Goal: Task Accomplishment & Management: Use online tool/utility

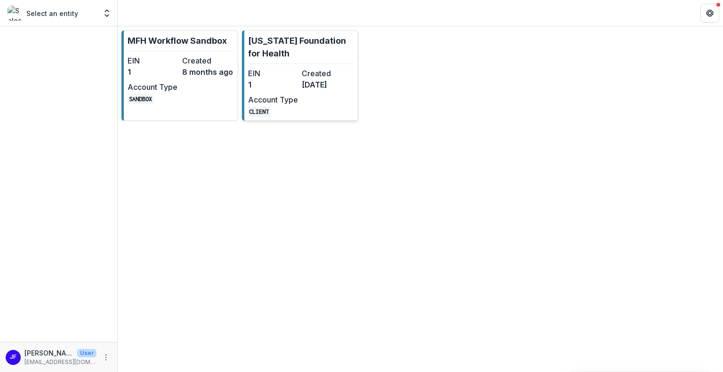
click at [286, 109] on dd "CLIENT" at bounding box center [273, 110] width 50 height 11
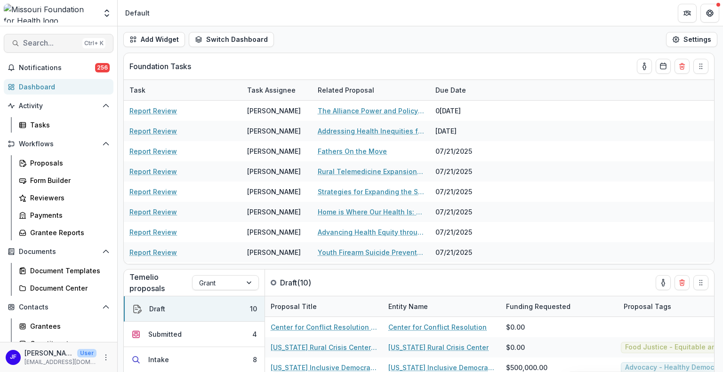
click at [48, 41] on span "Search..." at bounding box center [51, 43] width 56 height 9
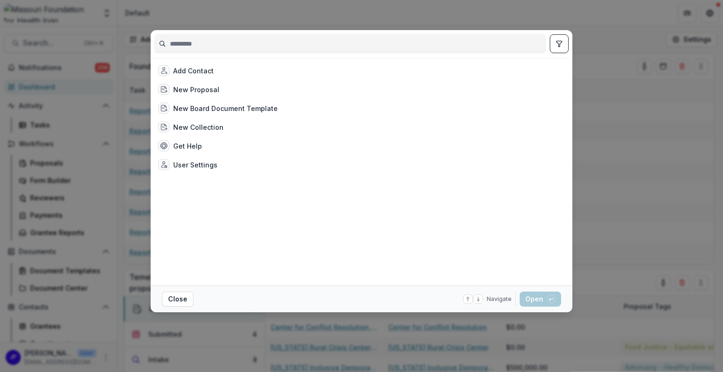
click at [556, 45] on icon "toggle filters" at bounding box center [559, 44] width 8 height 8
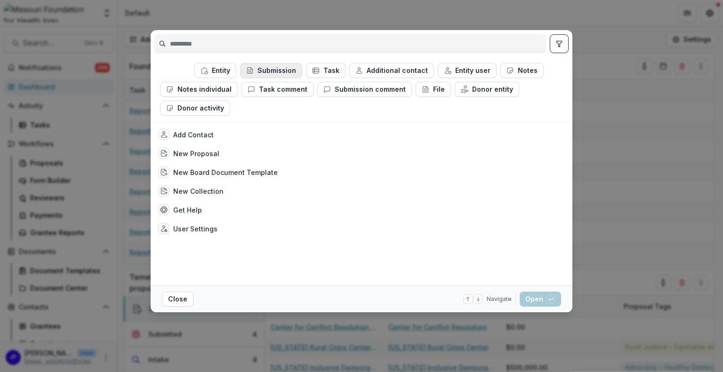
click at [254, 76] on button "Submission" at bounding box center [271, 70] width 62 height 15
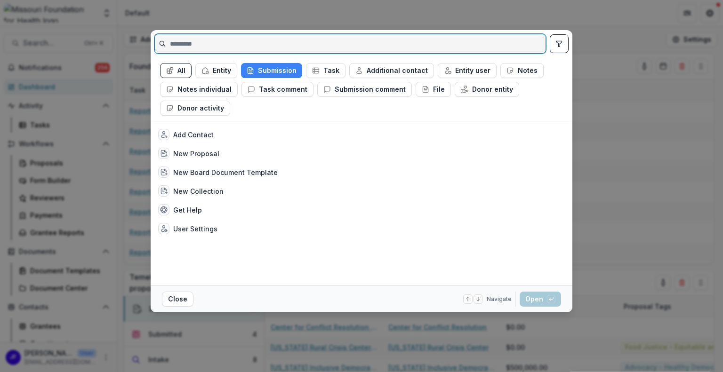
click at [198, 46] on input at bounding box center [350, 43] width 391 height 15
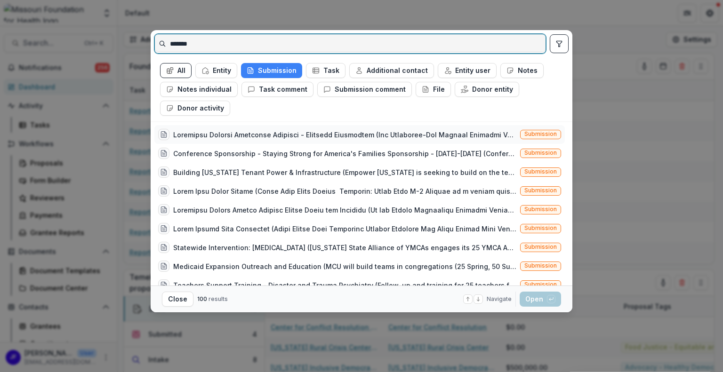
type input "*******"
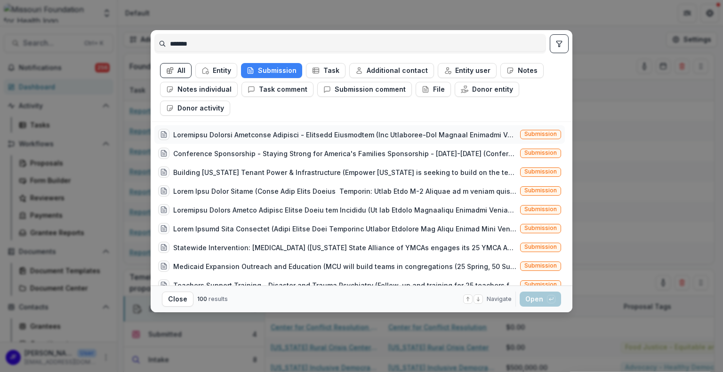
click at [317, 133] on div at bounding box center [344, 135] width 343 height 10
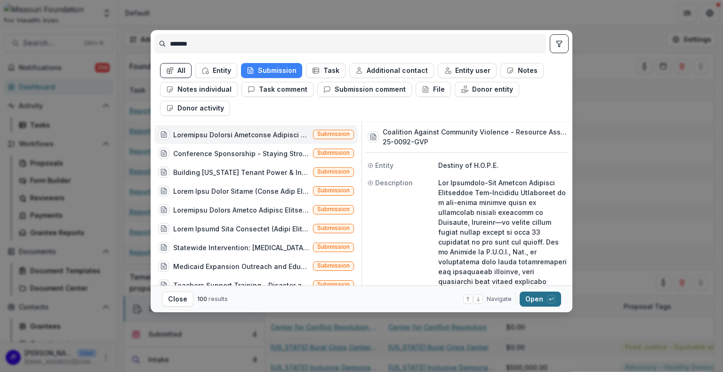
click at [532, 300] on button "Open with enter key" at bounding box center [540, 299] width 41 height 15
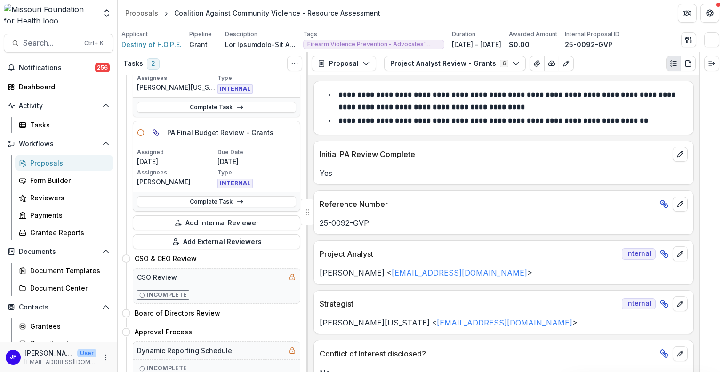
scroll to position [141, 0]
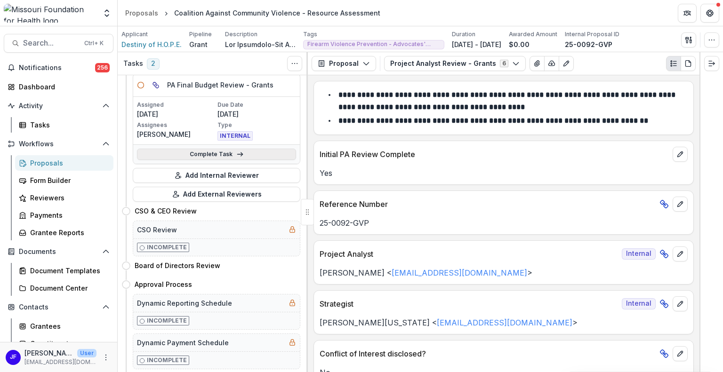
click at [223, 152] on link "Complete Task" at bounding box center [216, 154] width 159 height 11
